Goal: Obtain resource: Obtain resource

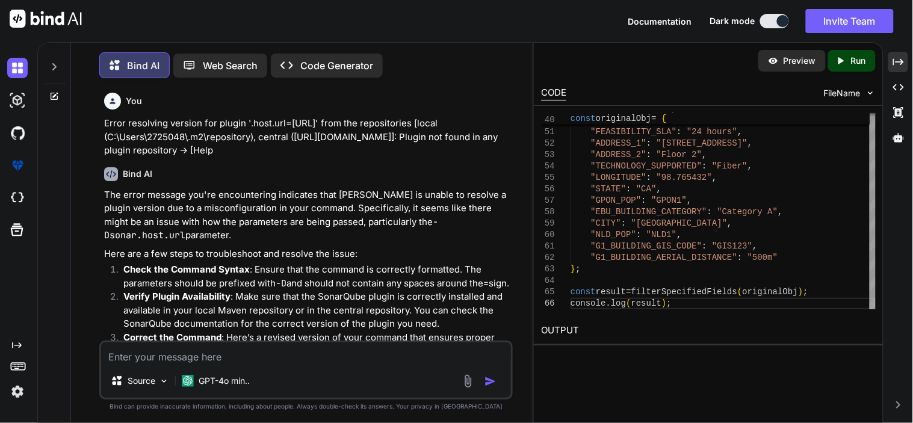
scroll to position [8934, 0]
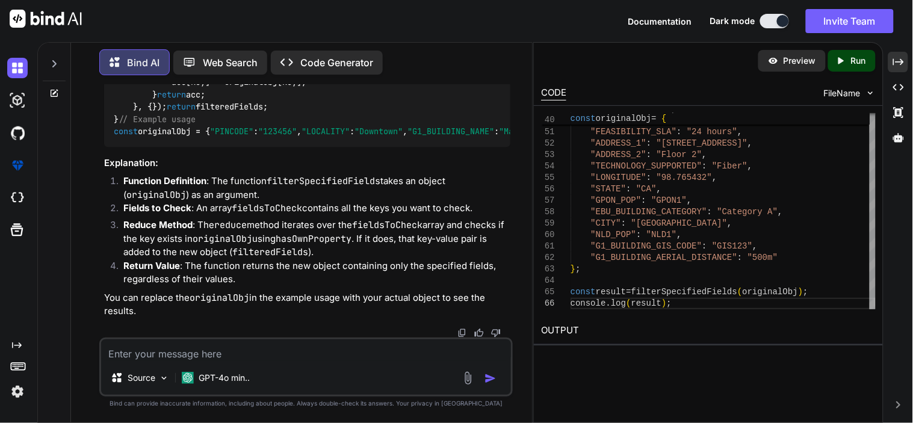
click at [207, 353] on textarea at bounding box center [306, 350] width 410 height 22
type textarea "g"
type textarea "x"
type textarea "gi"
type textarea "x"
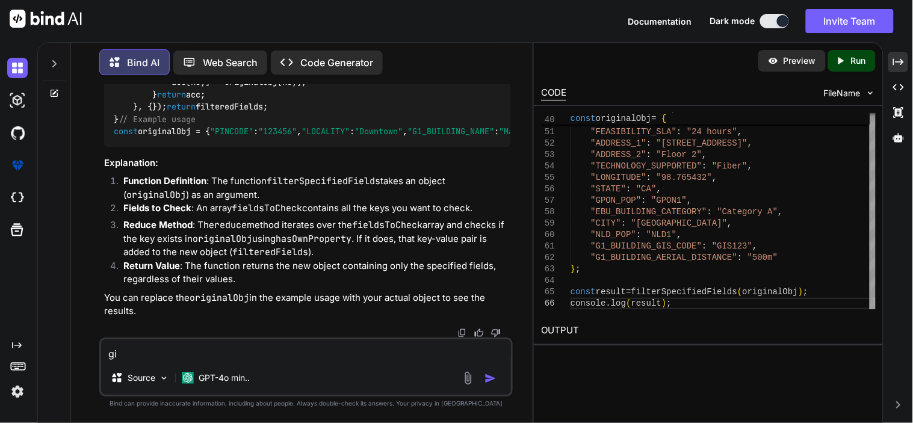
type textarea "gim"
type textarea "x"
type textarea "gimm"
type textarea "x"
type textarea "gimme"
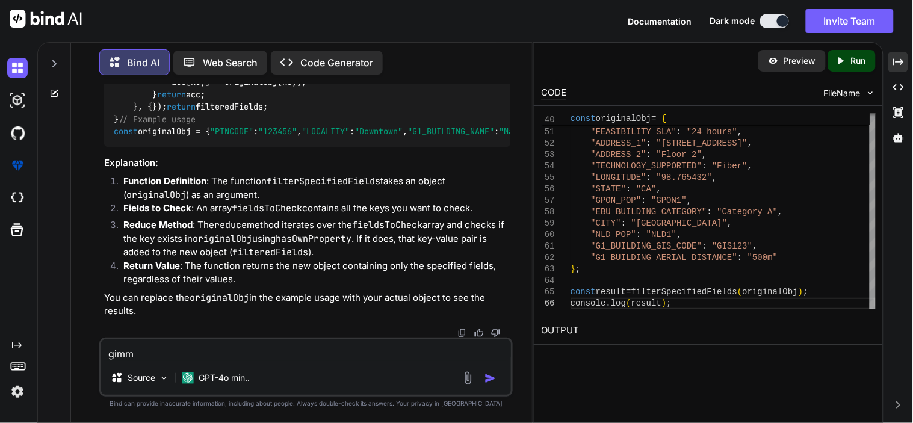
type textarea "x"
type textarea "gimme"
type textarea "x"
type textarea "gimme l"
type textarea "x"
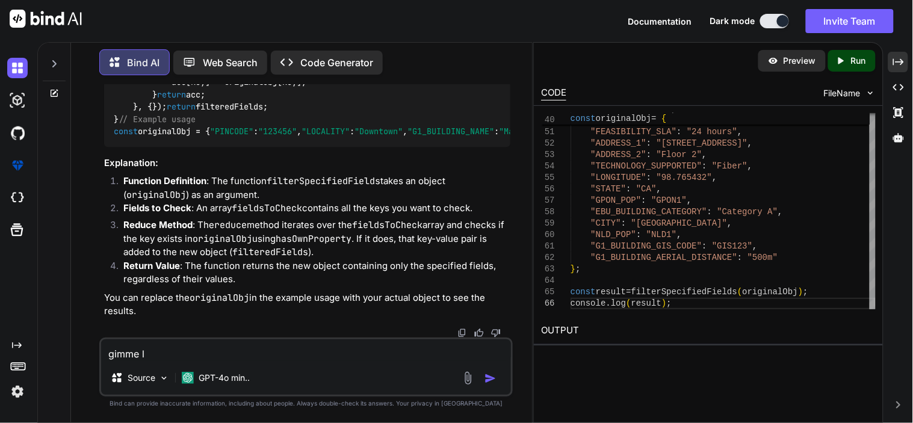
type textarea "gimme li"
type textarea "x"
type textarea "gimme lis"
type textarea "x"
type textarea "gimme list"
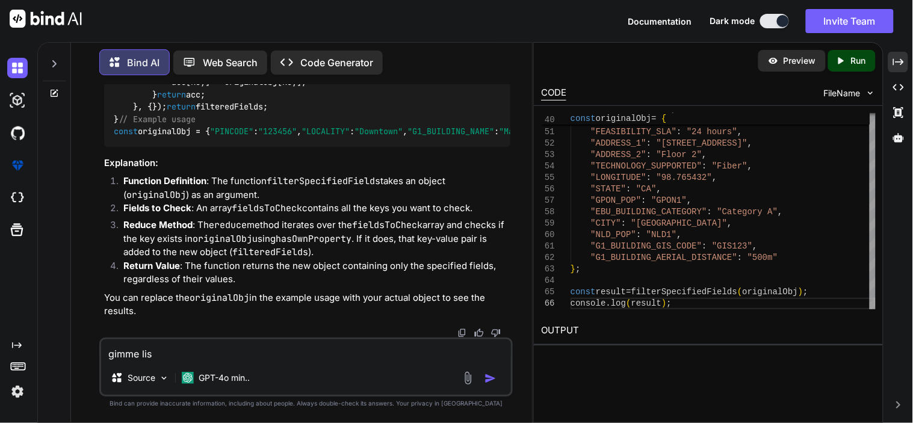
type textarea "x"
type textarea "gimme list"
type textarea "x"
type textarea "gimme list o"
type textarea "x"
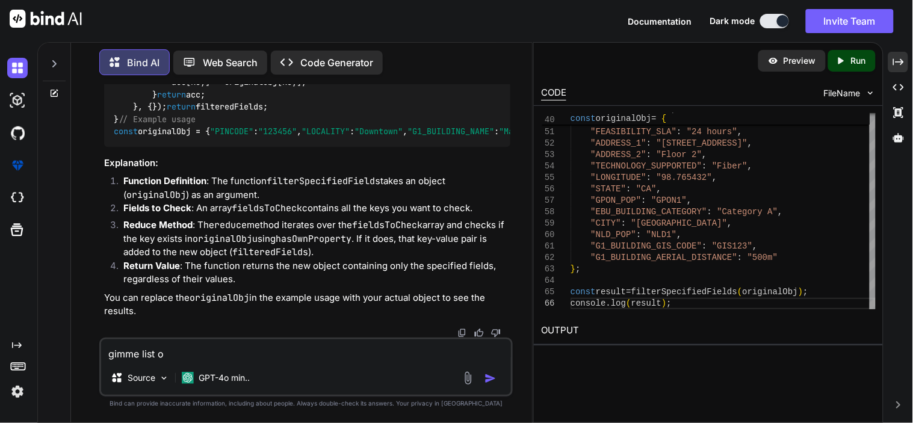
type textarea "gimme list of"
type textarea "x"
type textarea "gimme list of"
type textarea "x"
type textarea "gimme list of u"
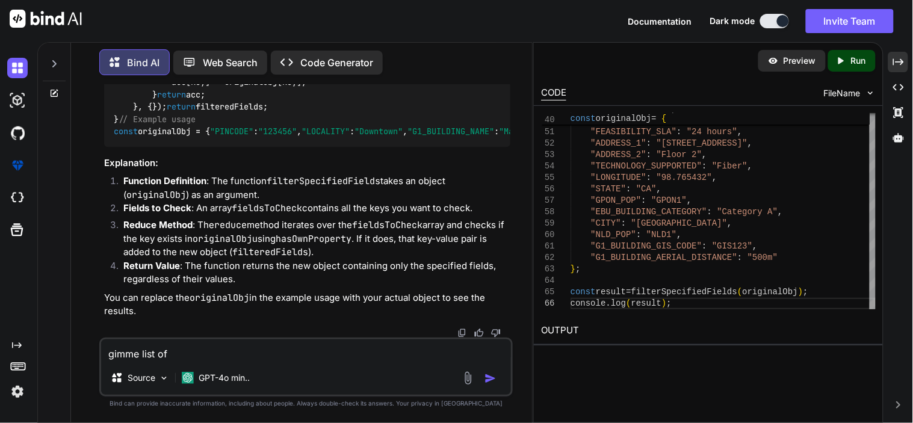
type textarea "x"
type textarea "gimme list of us"
type textarea "x"
type textarea "gimme list of use"
type textarea "x"
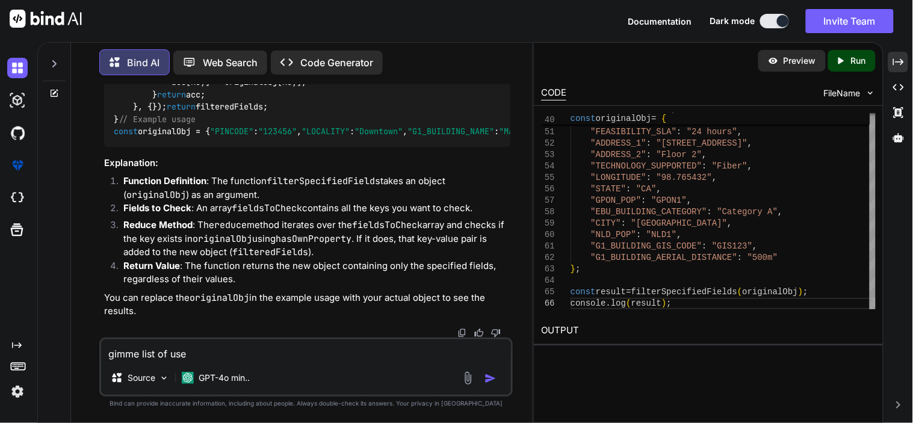
type textarea "gimme list of user"
type textarea "x"
type textarea "gimme list of use"
type textarea "x"
type textarea "gimme list of us"
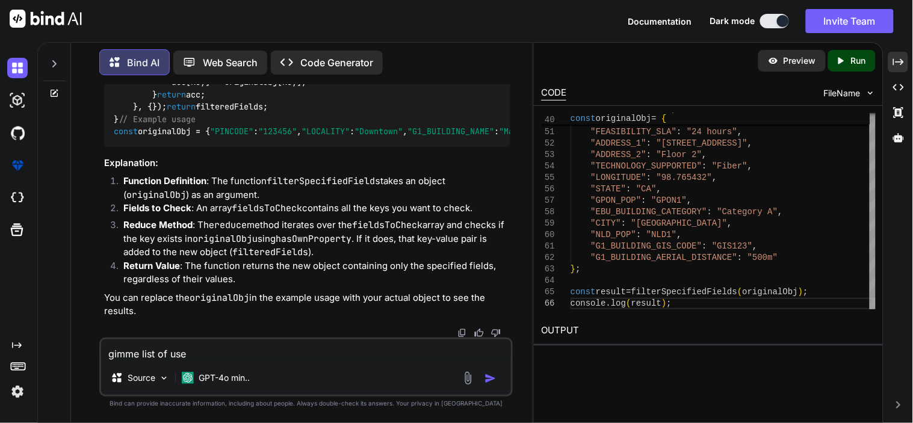
type textarea "x"
type textarea "gimme list of u"
type textarea "x"
type textarea "gimme list of"
type textarea "x"
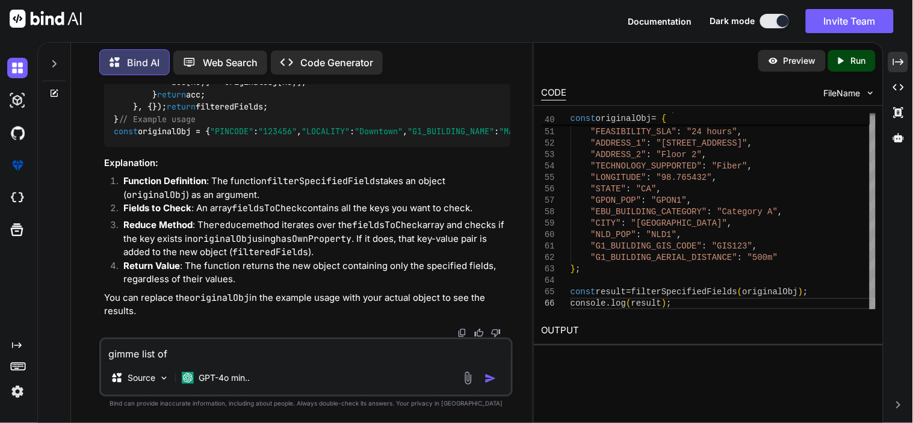
type textarea "gimme list of u"
type textarea "x"
type textarea "gimme list of us"
type textarea "x"
type textarea "gimme list of use"
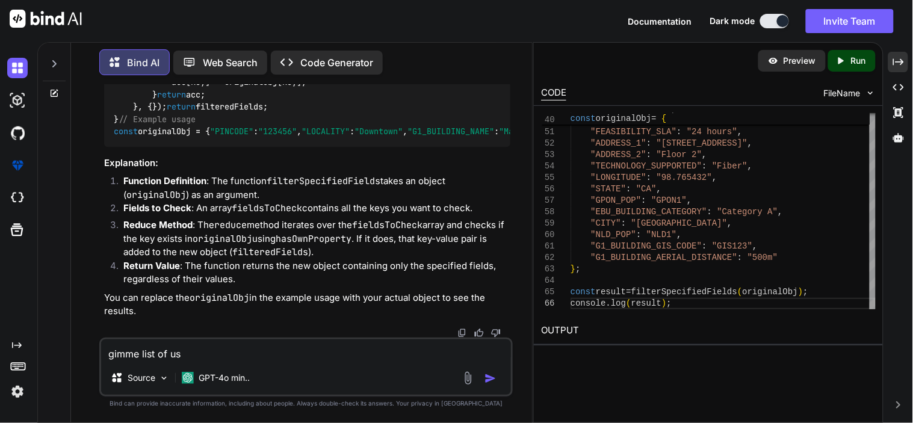
type textarea "x"
type textarea "gimme list of user"
type textarea "x"
type textarea "gimme list of use"
type textarea "x"
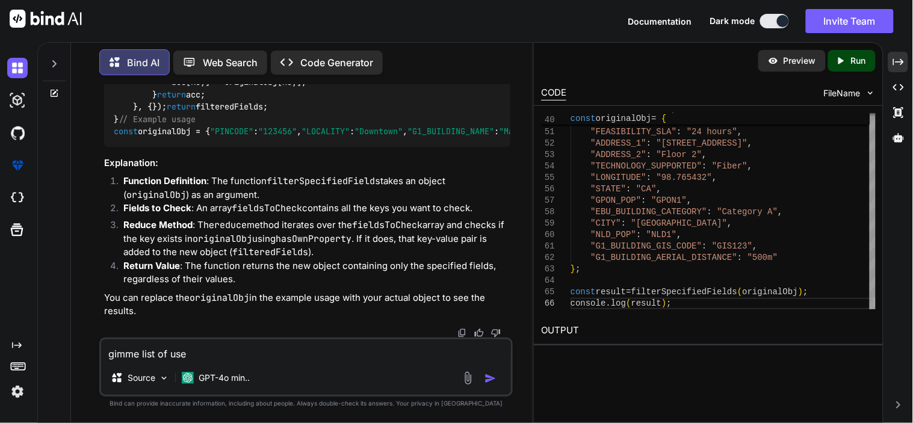
type textarea "gimme list of us"
type textarea "x"
type textarea "gimme list of u"
type textarea "x"
type textarea "gimme list of"
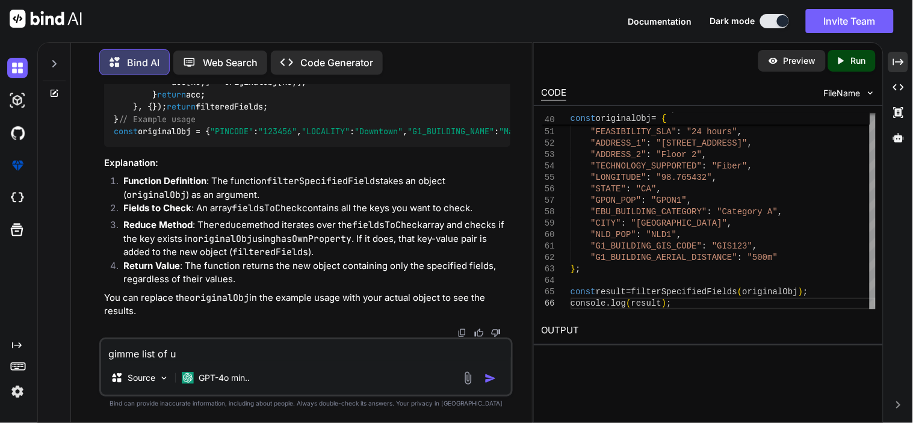
type textarea "x"
type textarea "gimme list of U"
type textarea "x"
type textarea "gimme list of Us"
type textarea "x"
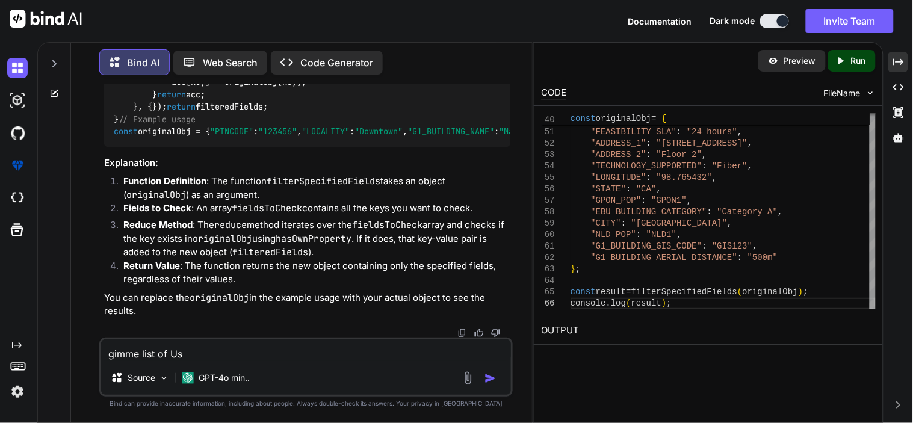
type textarea "gimme list of Use"
type textarea "x"
type textarea "gimme list of User"
type textarea "x"
type textarea "gimme list of UserE"
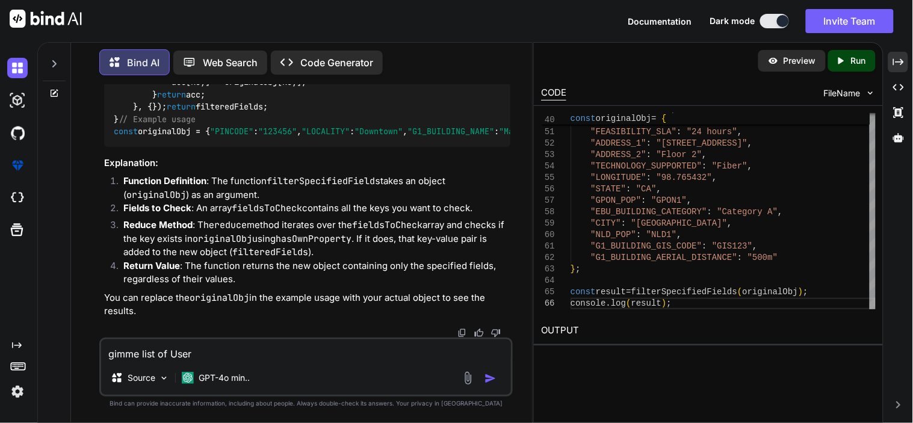
type textarea "x"
type textarea "gimme list of UserEn"
type textarea "x"
type textarea "gimme list of UserEnt"
type textarea "x"
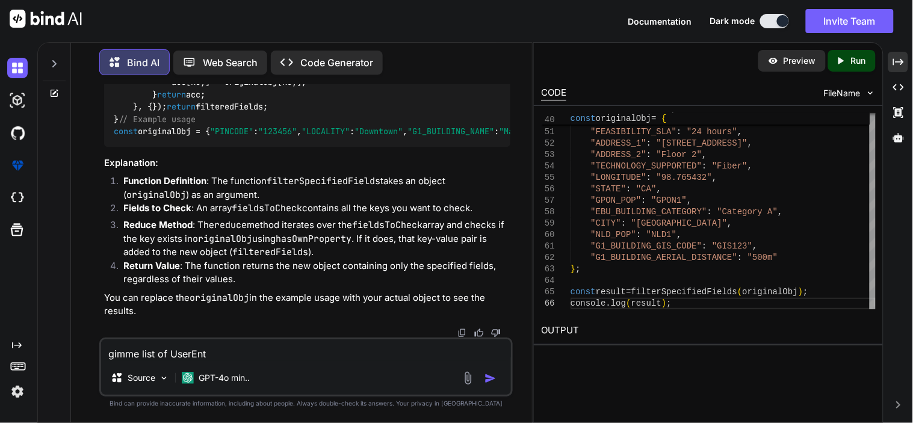
type textarea "gimme list of UserEntr"
type textarea "x"
type textarea "gimme list of UserEntry"
type textarea "x"
type textarea "gimme list of UserEntry"
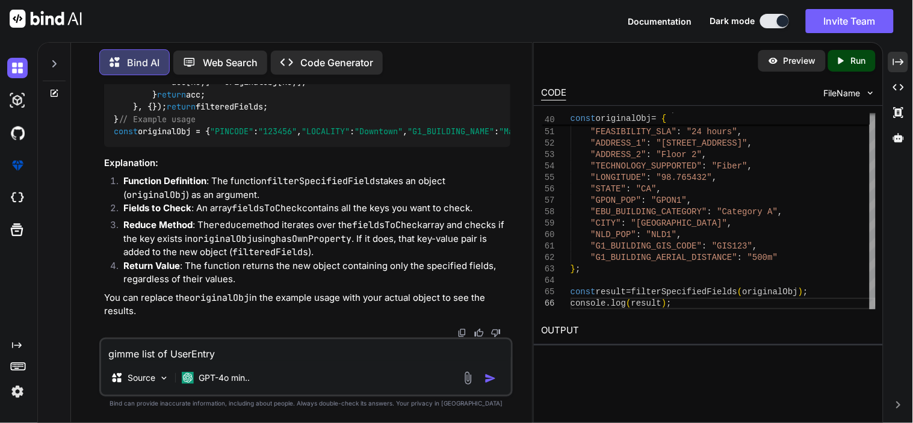
type textarea "x"
type textarea "gimme list of UserEntry v"
type textarea "x"
type textarea "gimme list of UserEntry va"
type textarea "x"
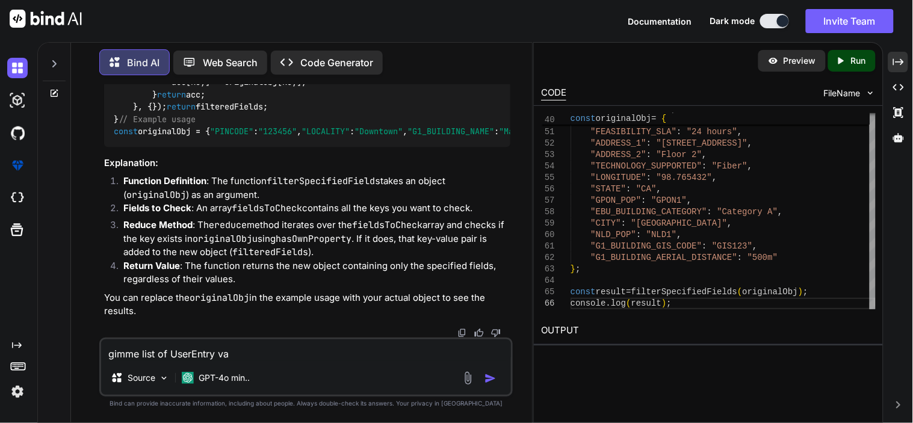
type textarea "gimme list of UserEntry val"
type textarea "x"
type textarea "gimme list of UserEntry valu"
type textarea "x"
type textarea "gimme list of UserEntry value"
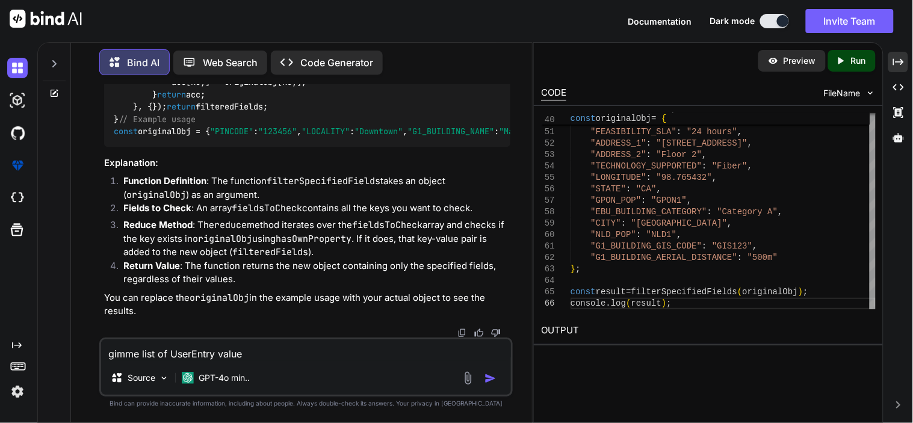
type textarea "x"
type textarea "gimme list of UserEntry value"
type textarea "x"
type textarea "gimme list of UserEntry value f"
type textarea "x"
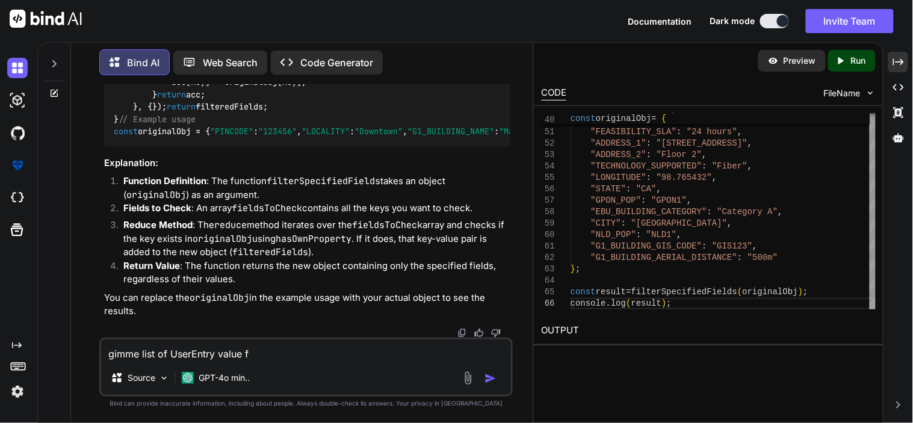
type textarea "gimme list of UserEntry value fa"
type textarea "x"
type textarea "gimme list of UserEntry value f"
type textarea "x"
type textarea "gimme list of UserEntry value fi"
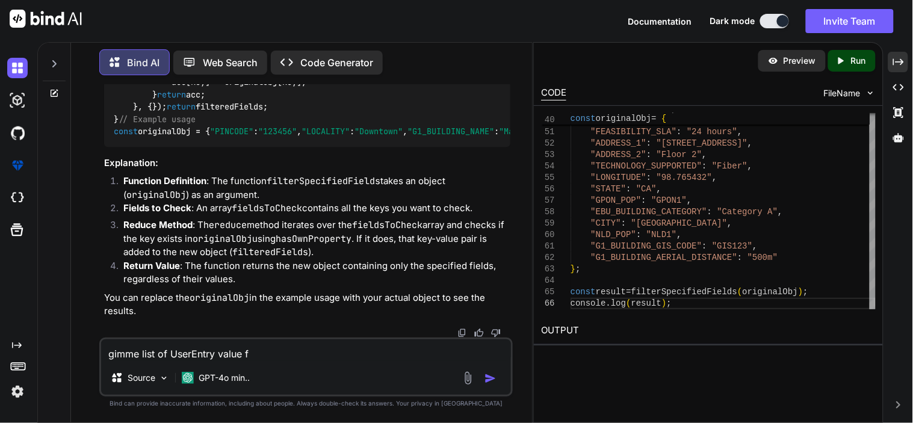
type textarea "x"
type textarea "gimme list of UserEntry value fie"
type textarea "x"
type textarea "gimme list of UserEntry value fiel"
type textarea "x"
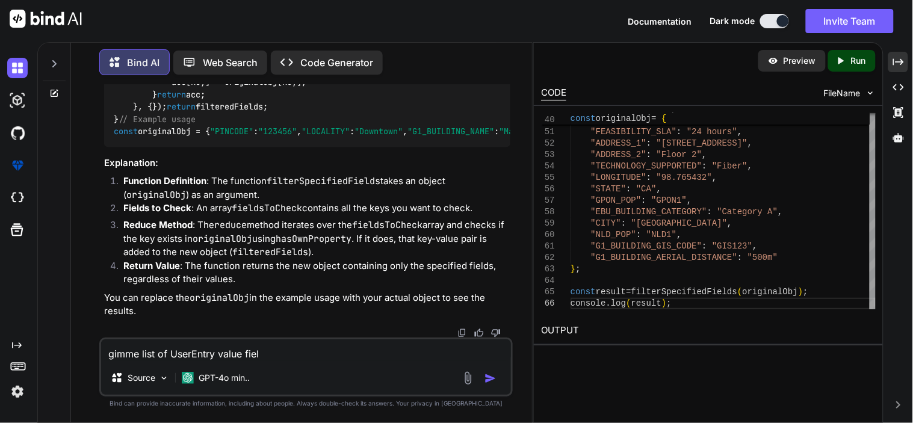
type textarea "gimme list of UserEntry value field"
type textarea "x"
type textarea "gimme list of UserEntry value fields"
type textarea "x"
type textarea "gimme list of UserEntry value fields"
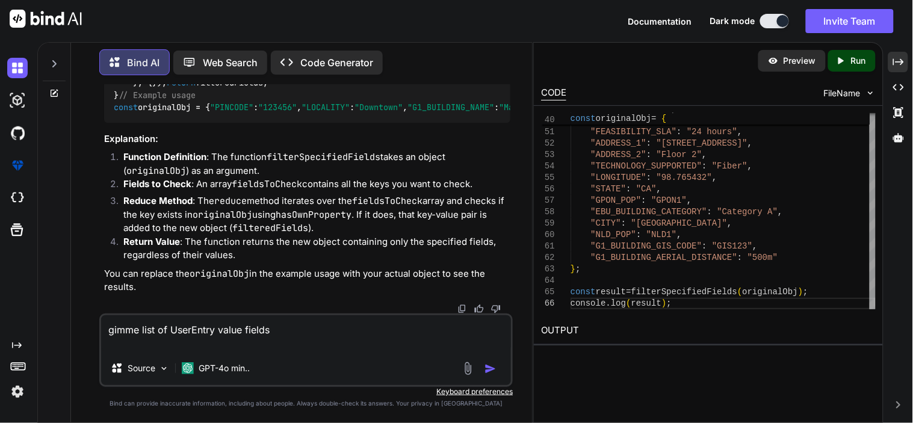
type textarea "x"
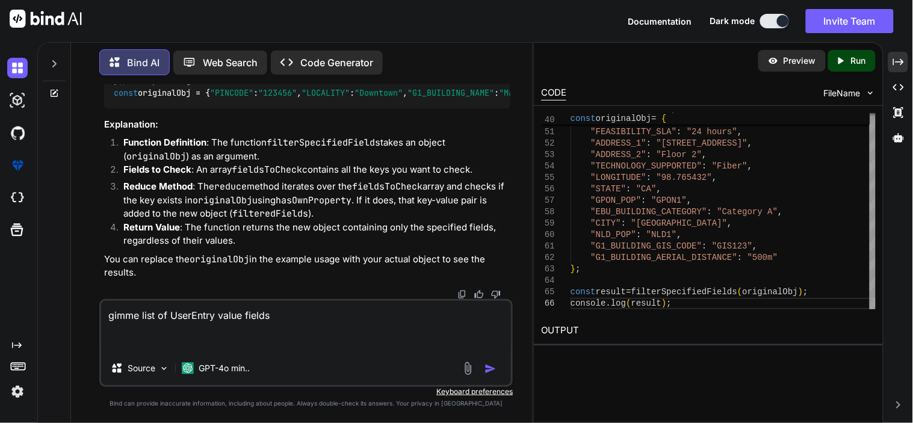
paste textarea ""ITEM_COMPLAINT_LEVEL":NULL "ITEM_TYPE_ID":"MANUAL_FEASIBILITY" "CONTACT_MANDAT…"
type textarea "gimme list of UserEntry value fields "ITEM_COMPLAINT_LEVEL":NULL "ITEM_TYPE_ID"…"
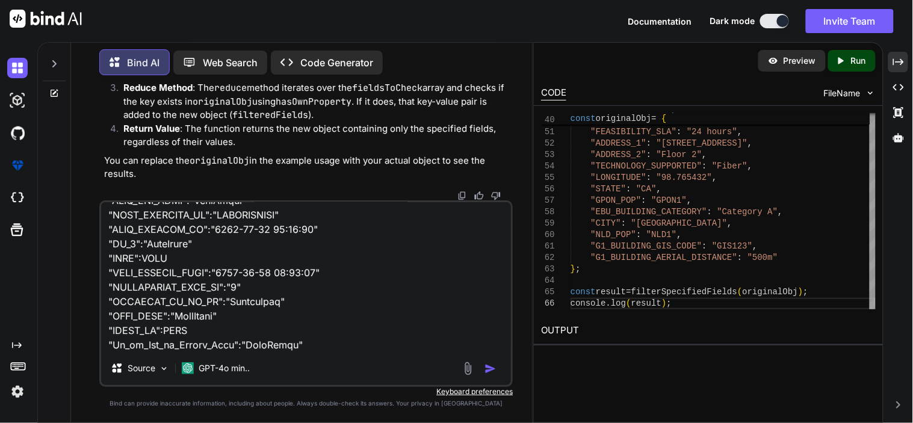
type textarea "x"
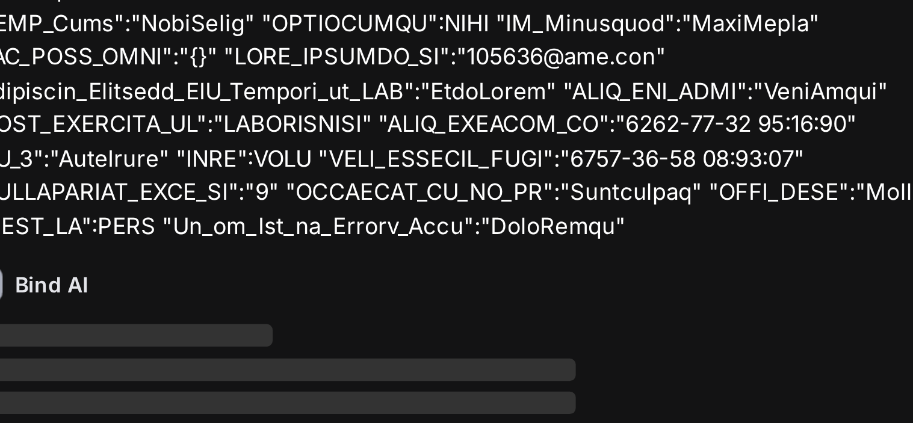
scroll to position [9440, 0]
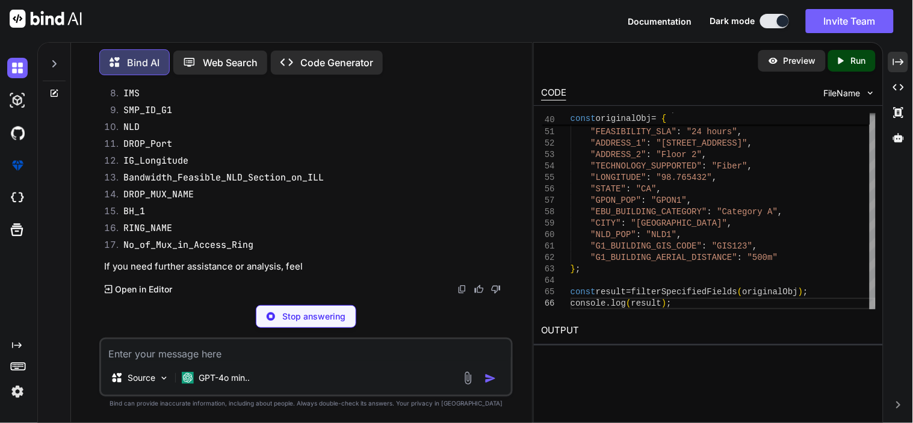
type textarea "x"
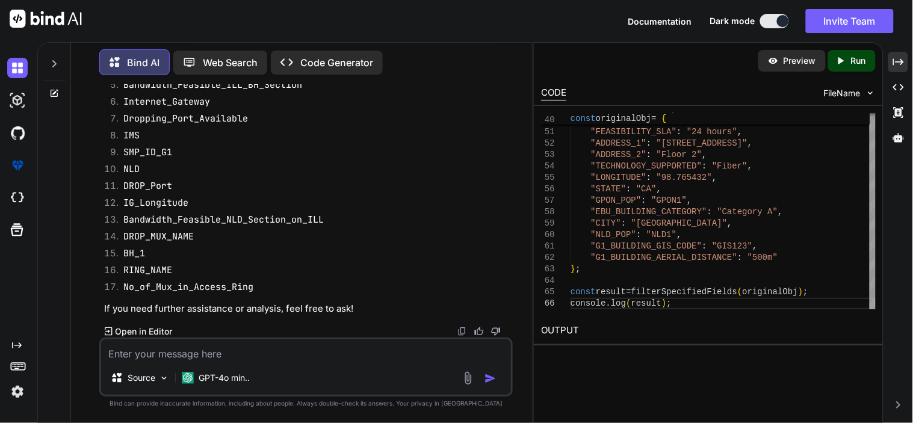
scroll to position [9742, 0]
click at [197, 352] on textarea at bounding box center [306, 350] width 410 height 22
type textarea "w"
type textarea "x"
type textarea "wr"
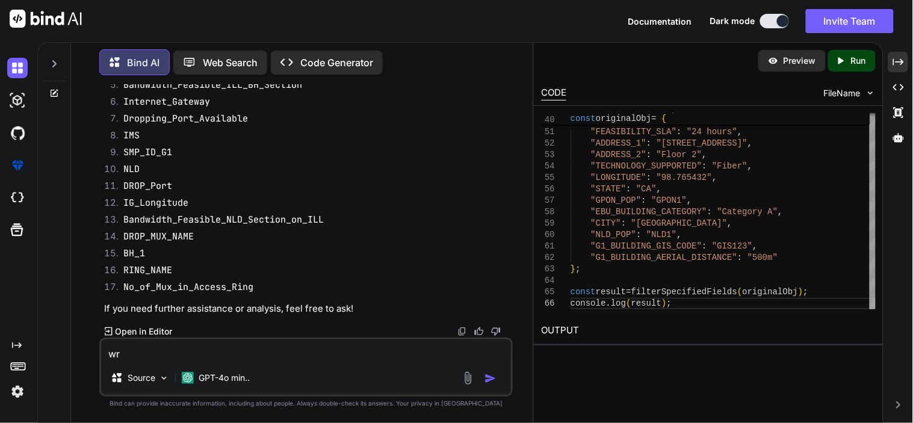
type textarea "x"
type textarea "wri"
type textarea "x"
type textarea "writ"
type textarea "x"
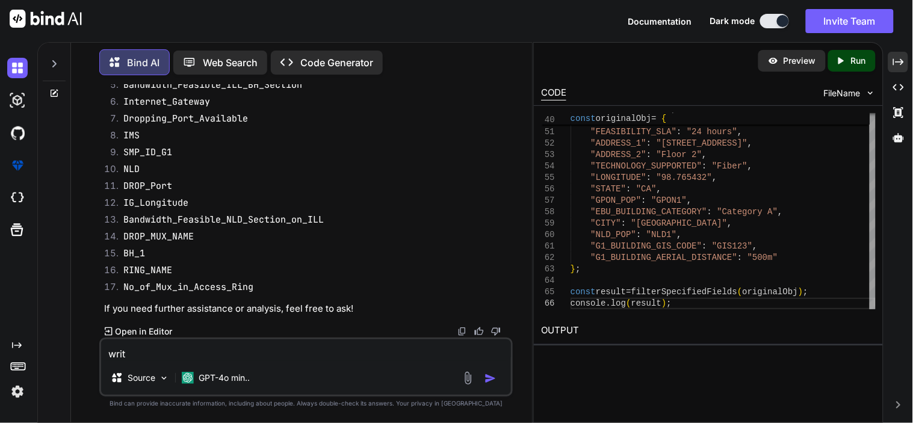
type textarea "write"
type textarea "x"
type textarea "write"
type textarea "x"
type textarea "write"
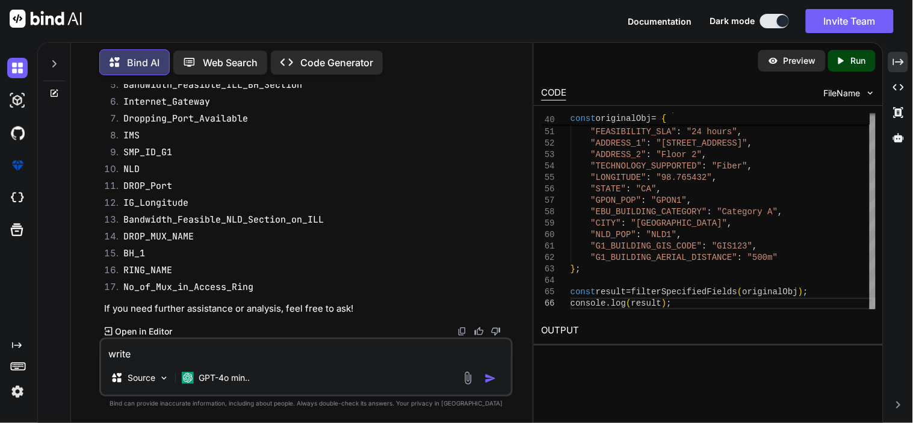
type textarea "x"
type textarea "writ"
type textarea "x"
type textarea "wri"
type textarea "x"
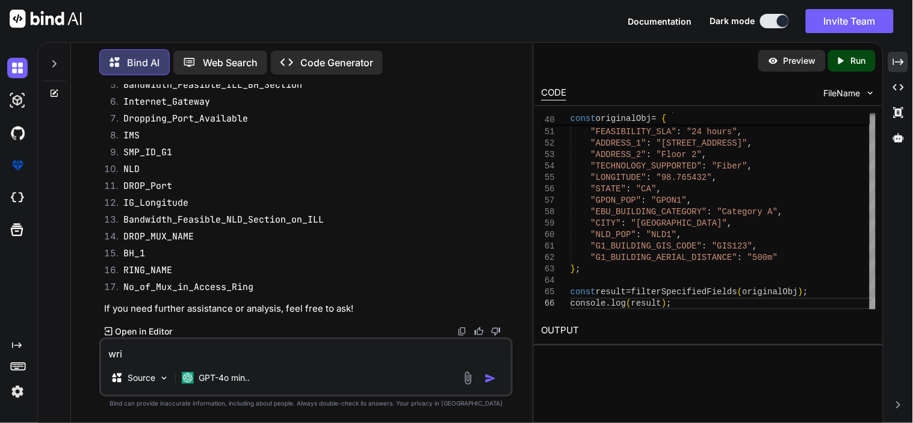
type textarea "wr"
type textarea "x"
type textarea "w"
type textarea "x"
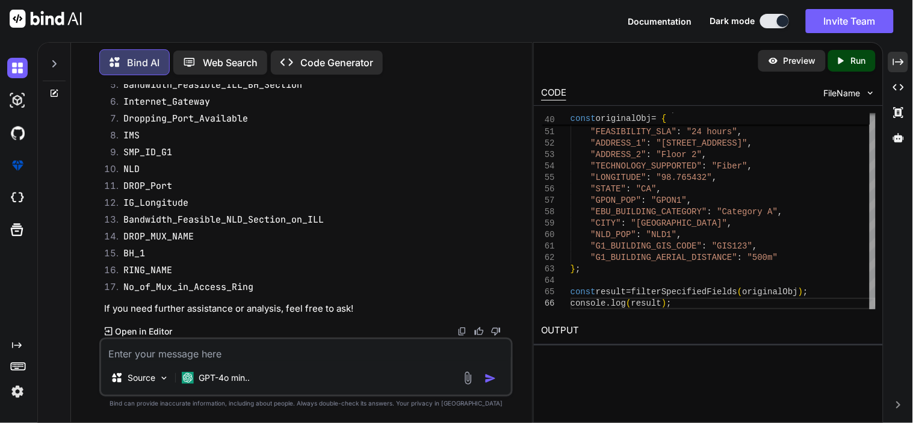
type textarea "i"
type textarea "x"
type textarea "g"
type textarea "x"
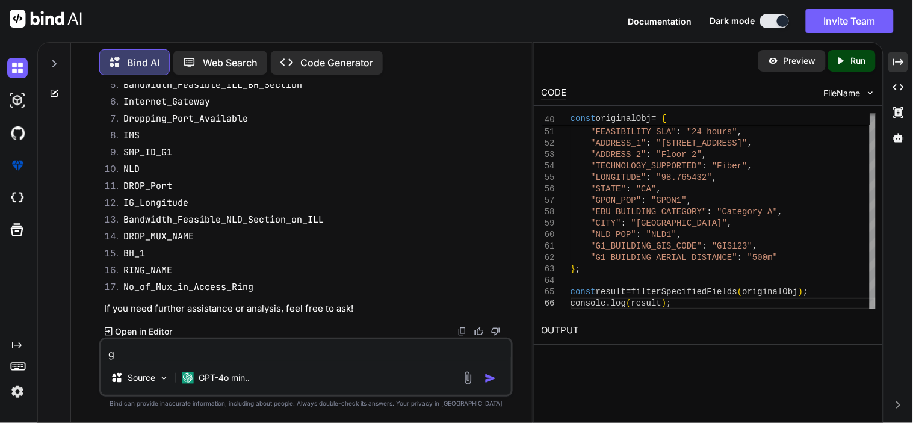
type textarea "gi"
type textarea "x"
type textarea "gii"
type textarea "x"
type textarea "giim"
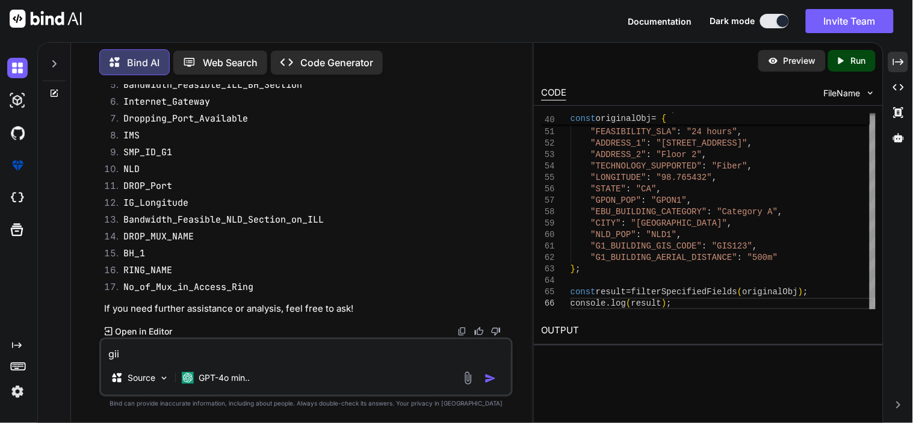
type textarea "x"
type textarea "gii"
type textarea "x"
type textarea "gi"
type textarea "x"
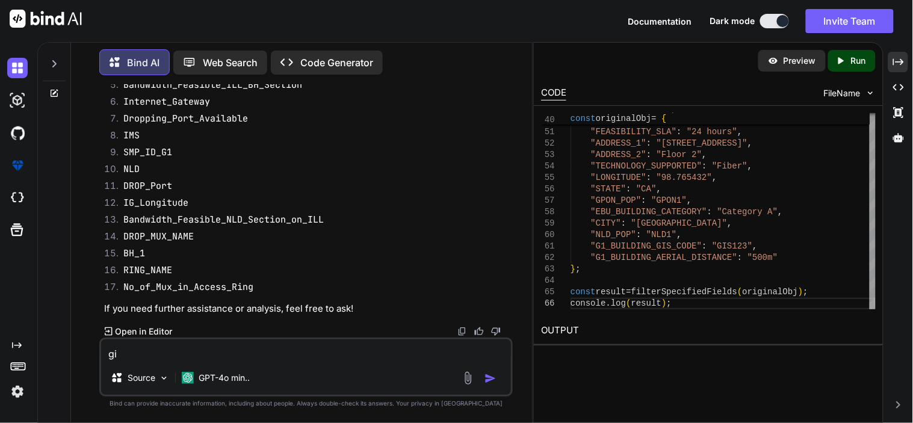
type textarea "gim"
type textarea "x"
type textarea "gimm"
type textarea "x"
type textarea "gimme"
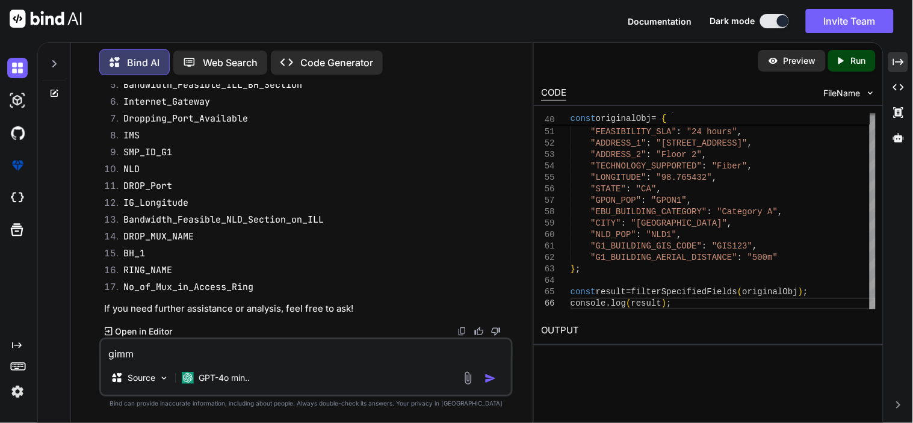
type textarea "x"
type textarea "gimme"
type textarea "x"
type textarea "gimme i"
type textarea "x"
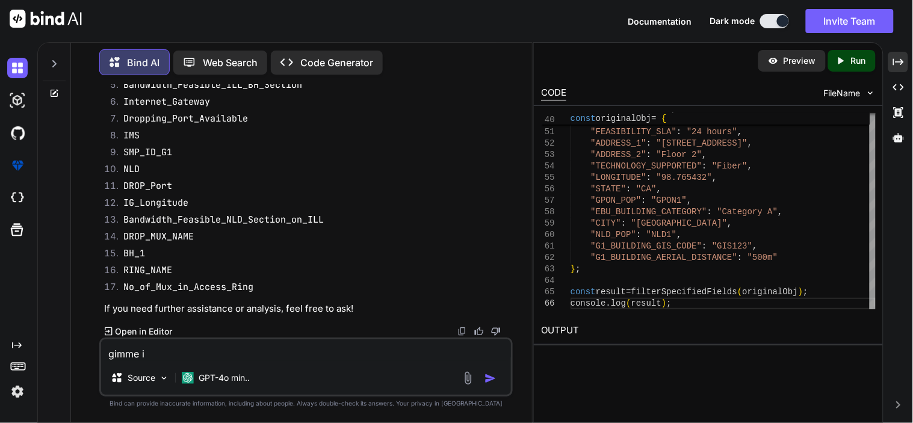
type textarea "gimme it"
type textarea "x"
type textarea "gimme it"
type textarea "x"
type textarea "gimme it i"
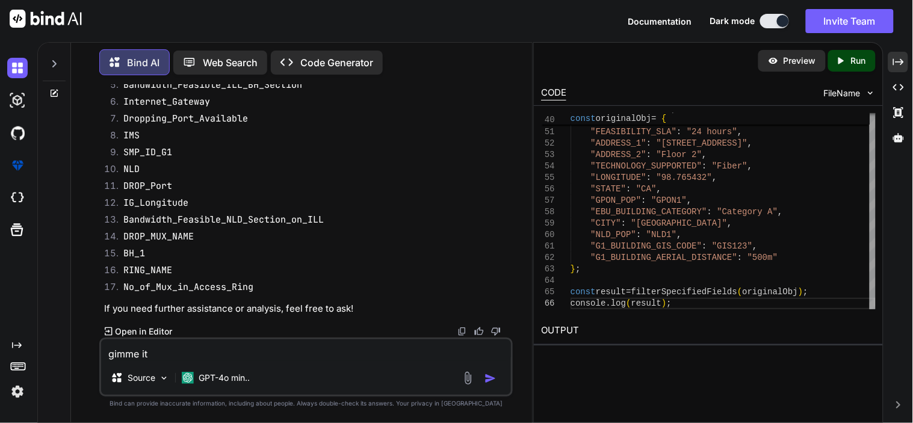
type textarea "x"
type textarea "gimme it i"
type textarea "x"
type textarea "gimme it i"
type textarea "x"
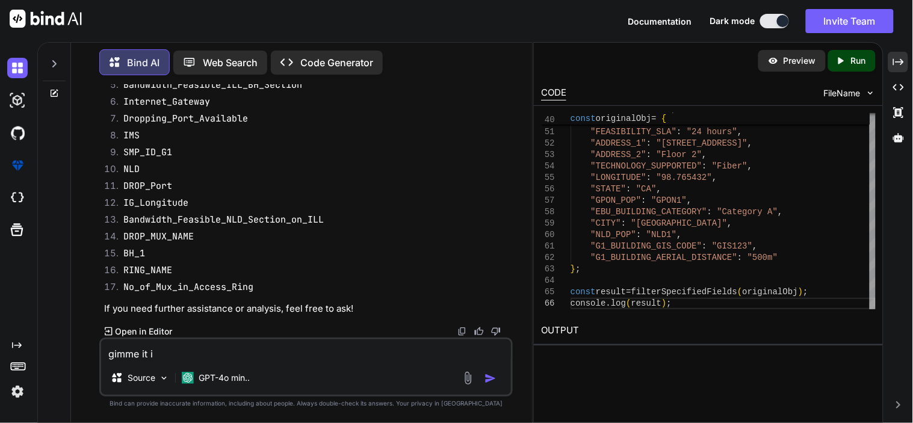
type textarea "gimme it in"
type textarea "x"
type textarea "gimme it in"
type textarea "x"
type textarea "gimme it in l"
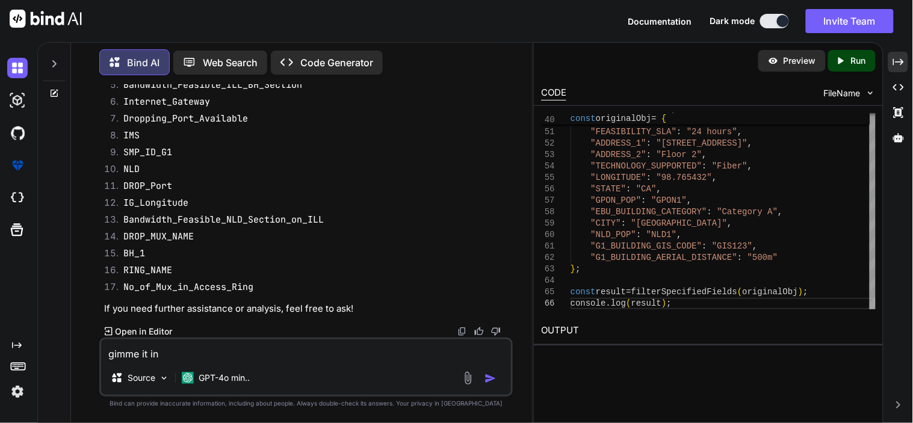
type textarea "x"
type textarea "gimme it in li"
type textarea "x"
type textarea "gimme it in lis"
type textarea "x"
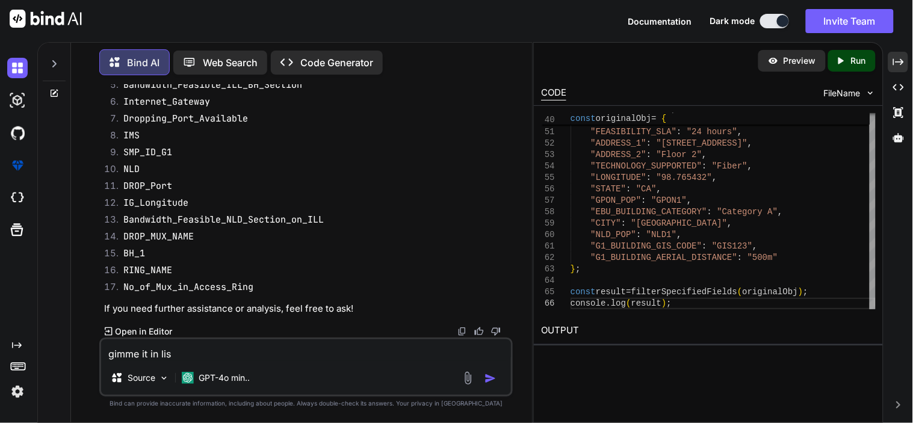
type textarea "gimme it in list"
type textarea "x"
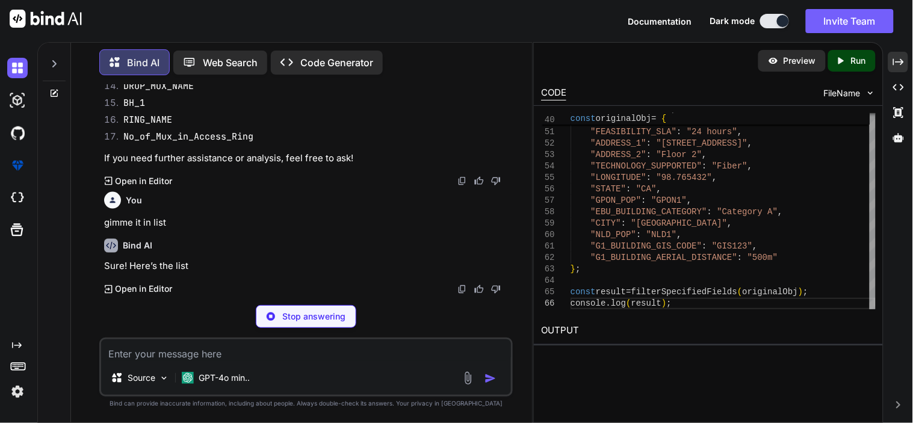
scroll to position [9869, 0]
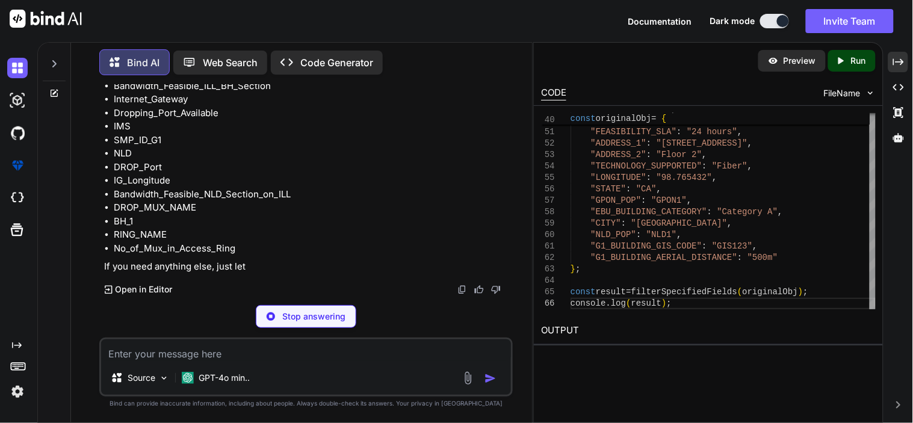
type textarea "x"
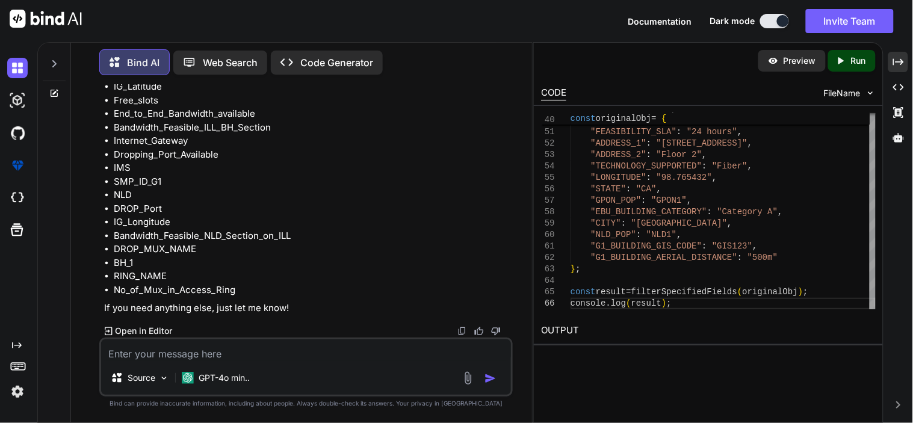
scroll to position [10101, 0]
click at [271, 352] on textarea at bounding box center [306, 350] width 410 height 22
type textarea "v"
type textarea "x"
type textarea "va"
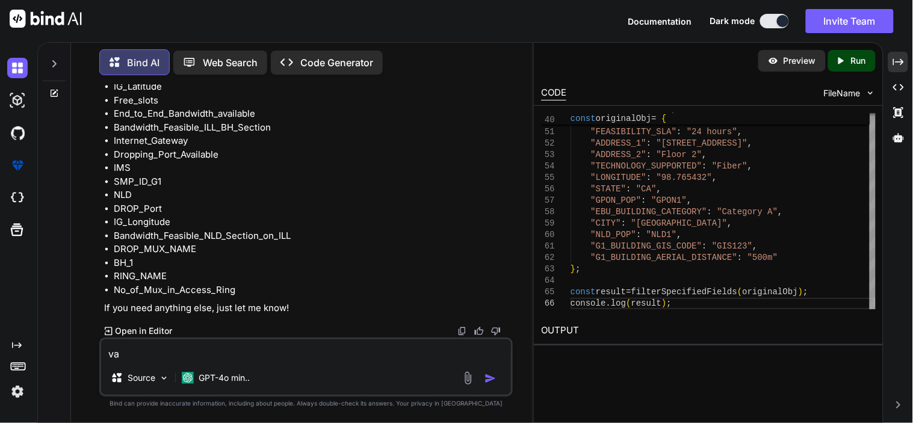
type textarea "x"
type textarea "val"
type textarea "x"
type textarea "vali"
type textarea "x"
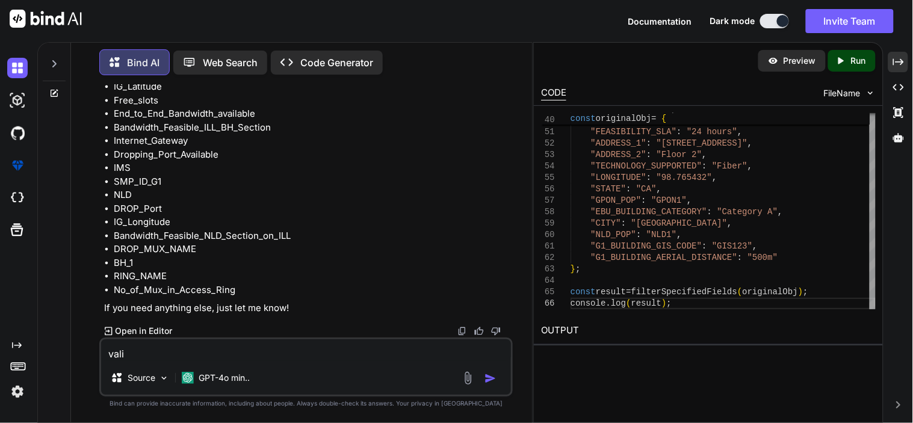
type textarea "valis"
type textarea "x"
type textarea "vali"
type textarea "x"
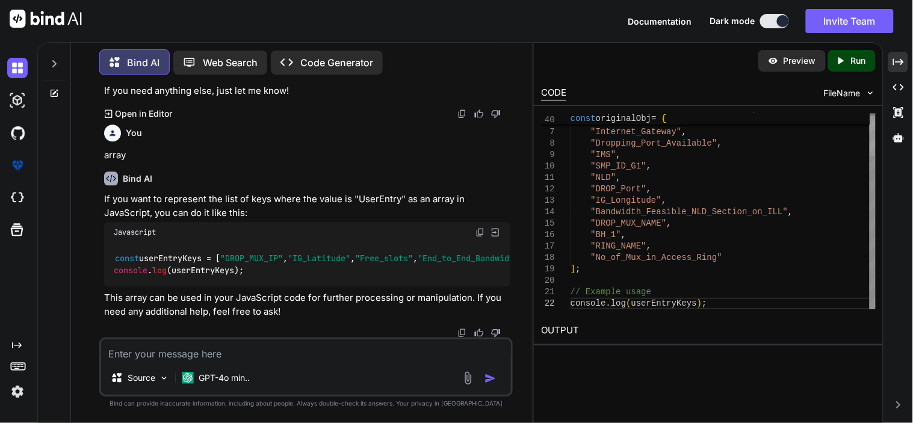
scroll to position [10424, 0]
click at [116, 253] on span "const" at bounding box center [127, 258] width 24 height 11
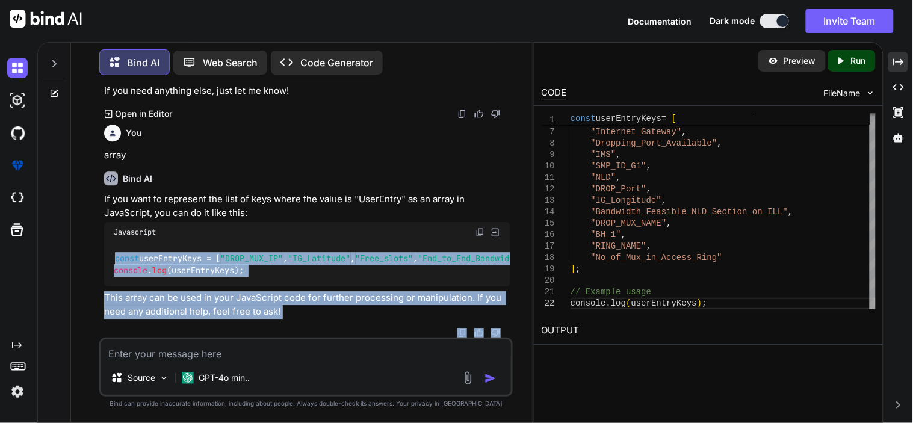
scroll to position [10565, 0]
drag, startPoint x: 116, startPoint y: 155, endPoint x: 128, endPoint y: 236, distance: 81.5
click at [128, 243] on div "const userEntryKeys = [ "DROP_MUX_IP" , "IG_Latitude" , "Free_slots" , "End_to_…" at bounding box center [307, 265] width 406 height 44
copy code "const userEntryKeys = [ "DROP_MUX_IP" , "IG_Latitude" , "Free_slots" , "End_to_…"
